Goal: Understand process/instructions: Learn about a topic

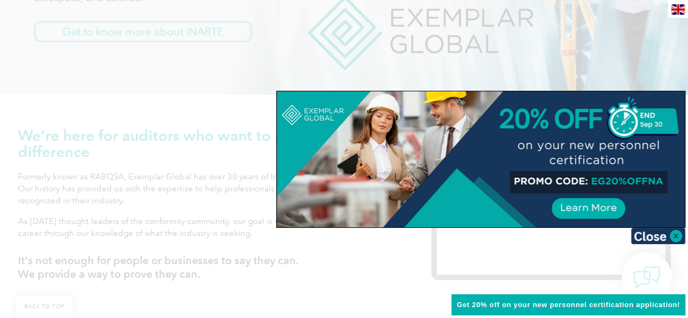
scroll to position [272, 0]
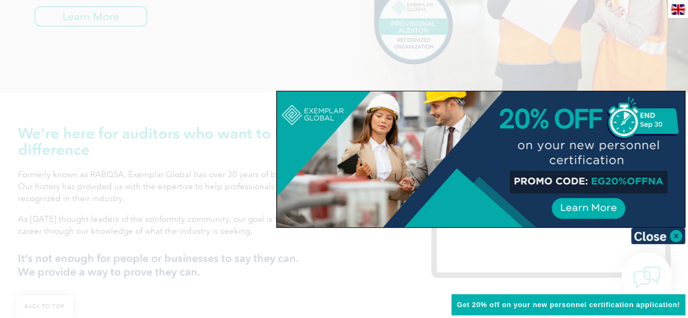
click at [602, 181] on div at bounding box center [481, 159] width 408 height 136
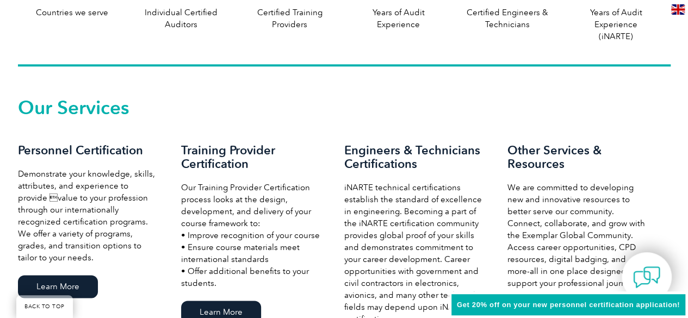
scroll to position [707, 0]
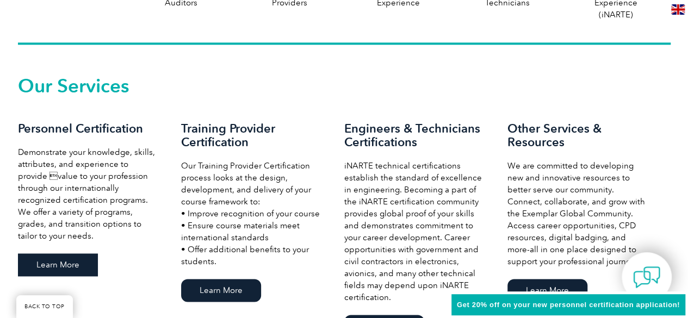
click at [57, 261] on link "Learn More" at bounding box center [58, 264] width 80 height 23
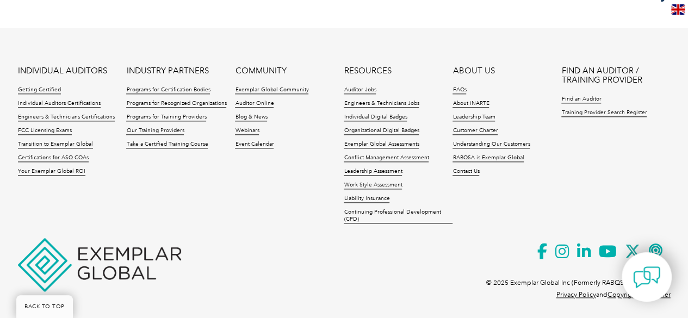
scroll to position [2659, 0]
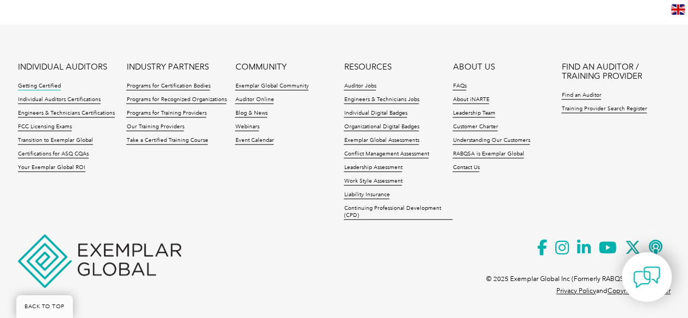
click at [46, 83] on link "Getting Certified" at bounding box center [39, 87] width 43 height 8
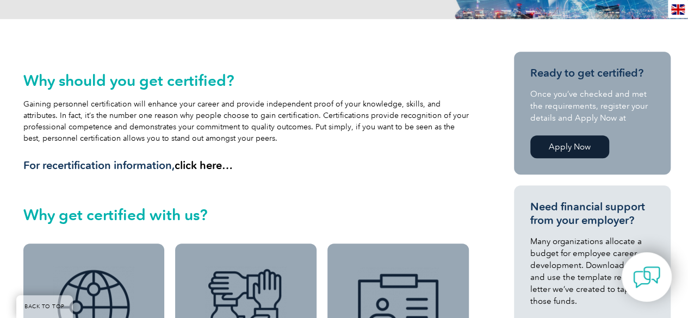
scroll to position [218, 0]
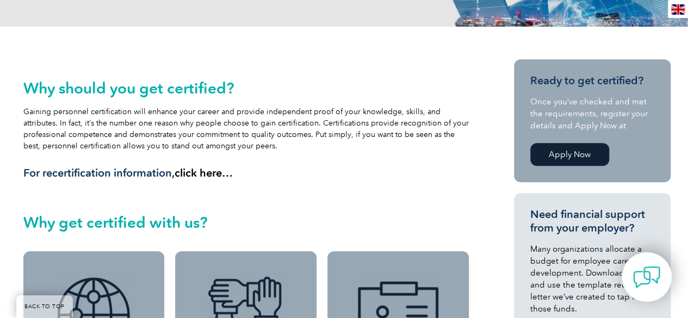
click at [575, 150] on link "Apply Now" at bounding box center [569, 154] width 79 height 23
